Goal: Task Accomplishment & Management: Manage account settings

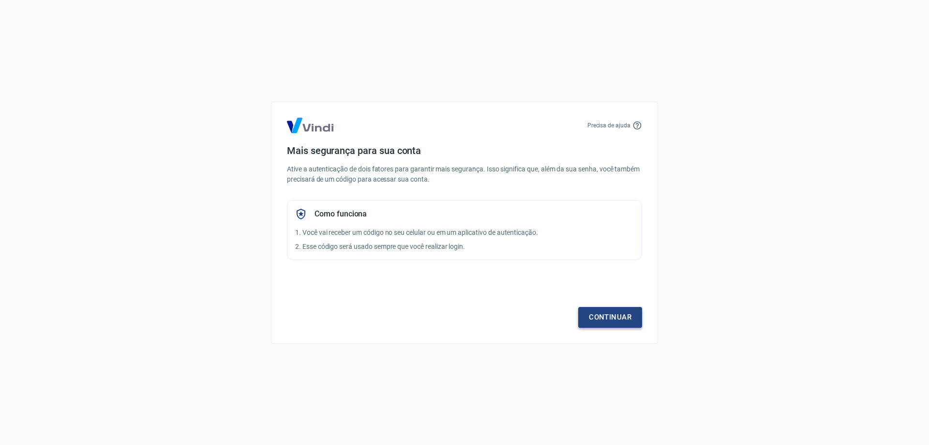
click at [596, 320] on link "Continuar" at bounding box center [610, 317] width 64 height 20
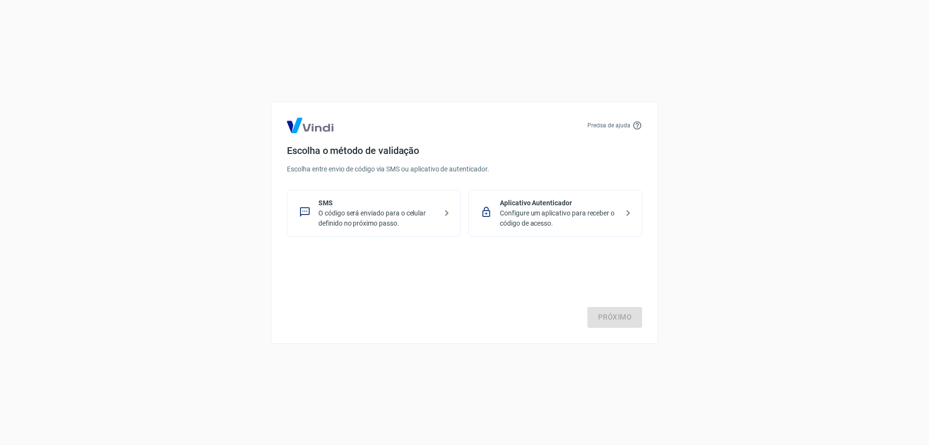
click at [527, 217] on p "Configure um aplicativo para receber o código de acesso." at bounding box center [559, 218] width 119 height 20
click at [600, 312] on link "Próximo" at bounding box center [614, 317] width 55 height 20
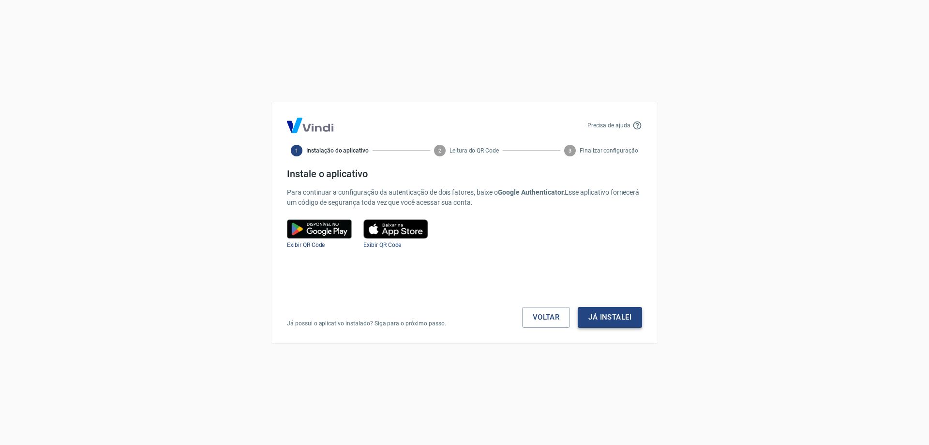
click at [599, 313] on button "Já instalei" at bounding box center [610, 317] width 64 height 20
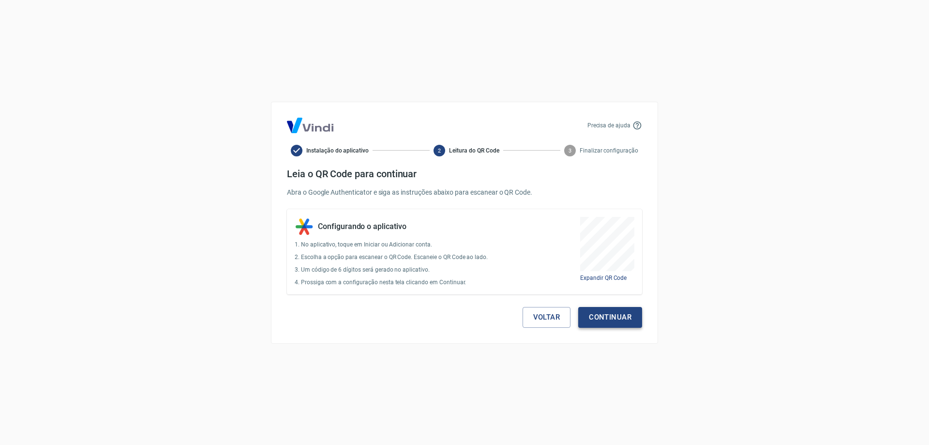
click at [601, 313] on button "Continuar" at bounding box center [610, 317] width 64 height 20
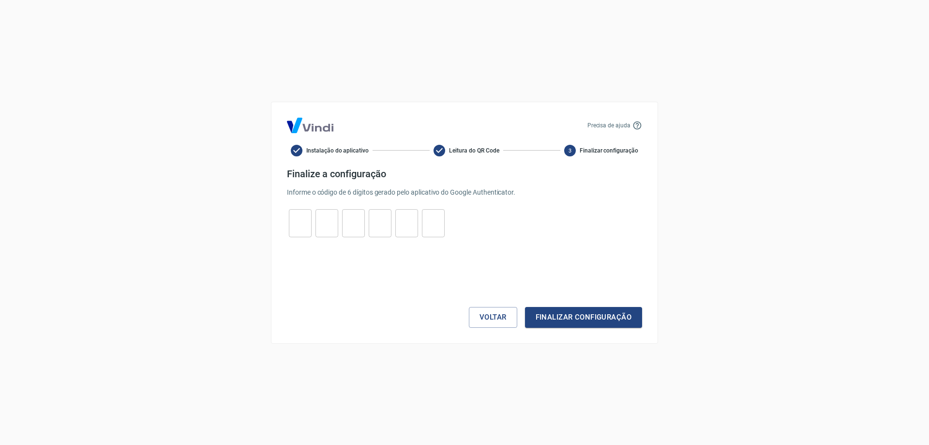
click at [296, 223] on input "tel" at bounding box center [300, 222] width 23 height 21
type input "5"
type input "0"
type input "9"
type input "7"
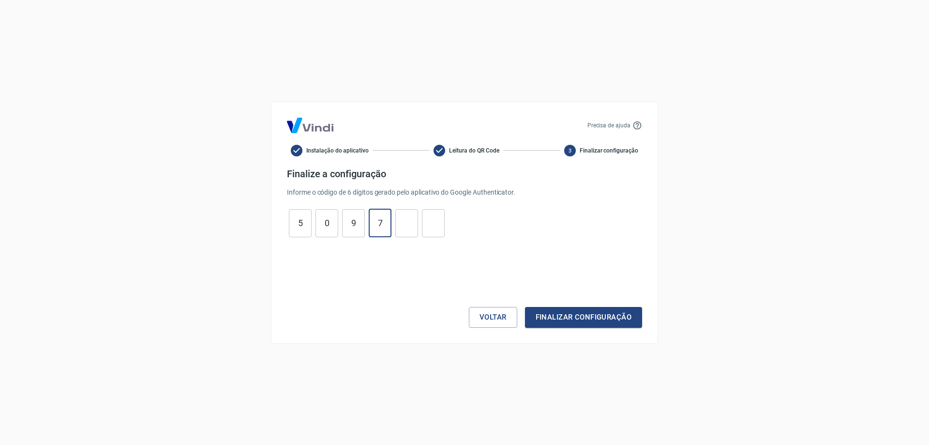
type input "0"
type input "6"
click at [601, 315] on button "Finalizar configuração" at bounding box center [583, 317] width 117 height 20
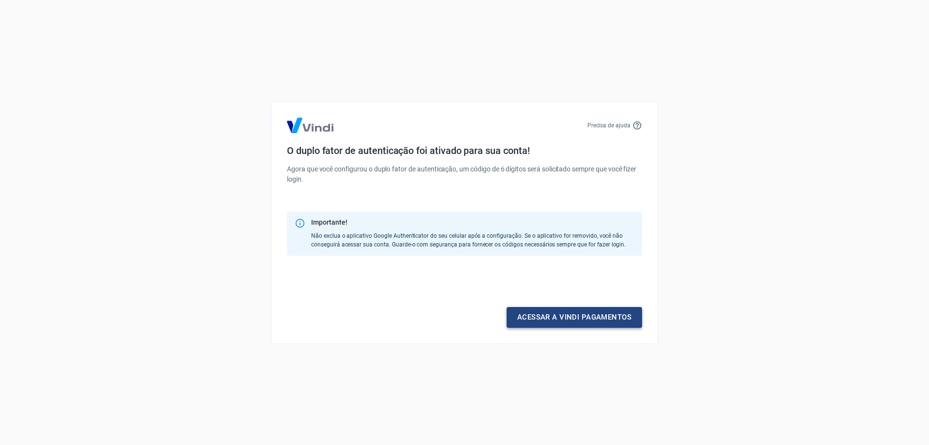
click at [599, 312] on link "Acessar a Vindi pagamentos" at bounding box center [573, 317] width 135 height 20
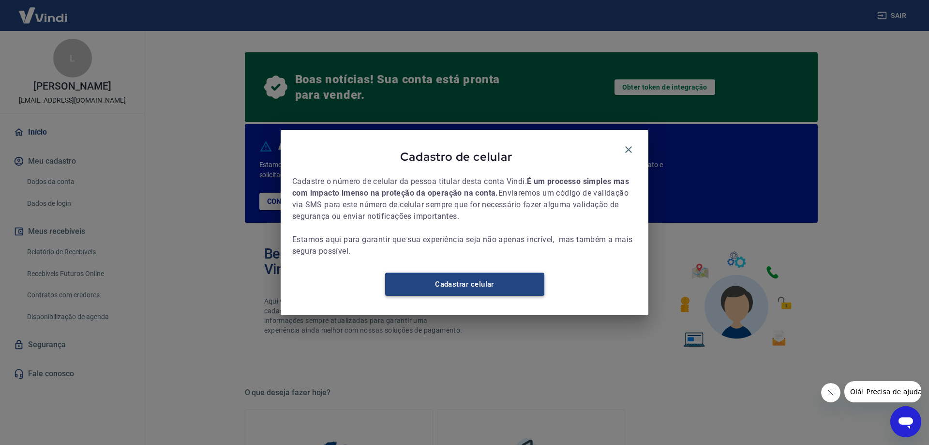
click at [501, 290] on link "Cadastrar celular" at bounding box center [464, 283] width 159 height 23
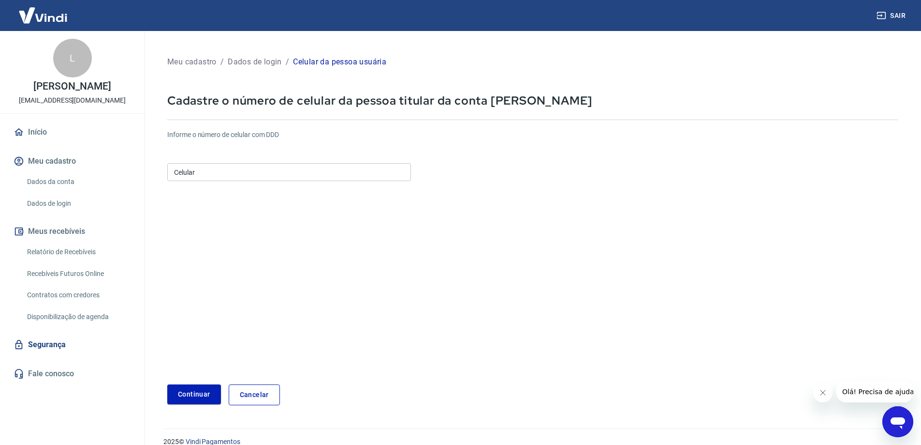
click at [30, 14] on img at bounding box center [43, 15] width 63 height 30
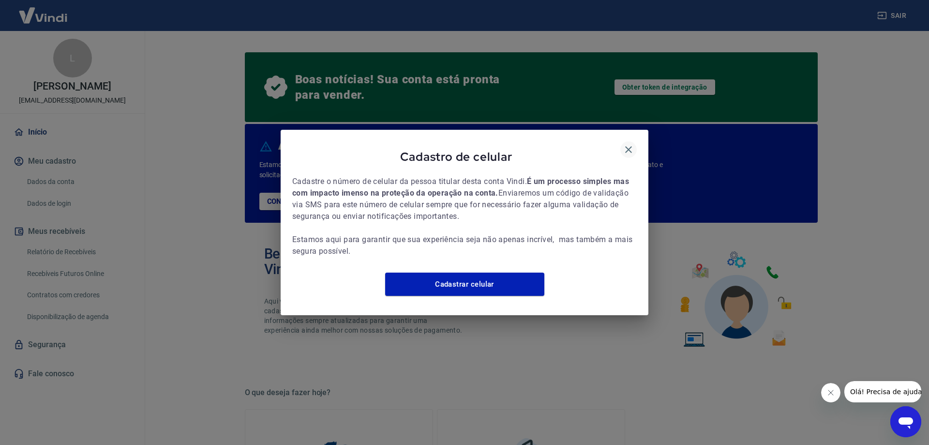
click at [629, 146] on icon "button" at bounding box center [628, 149] width 7 height 7
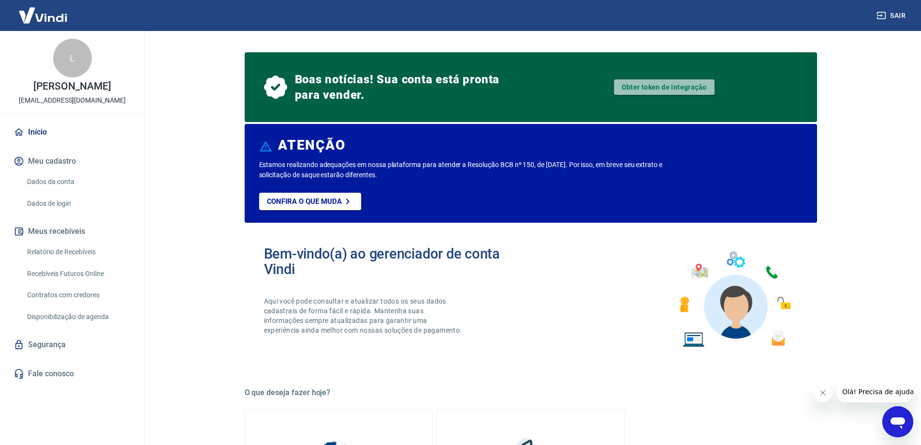
click at [636, 84] on link "Obter token de integração" at bounding box center [664, 86] width 101 height 15
